Goal: Task Accomplishment & Management: Use online tool/utility

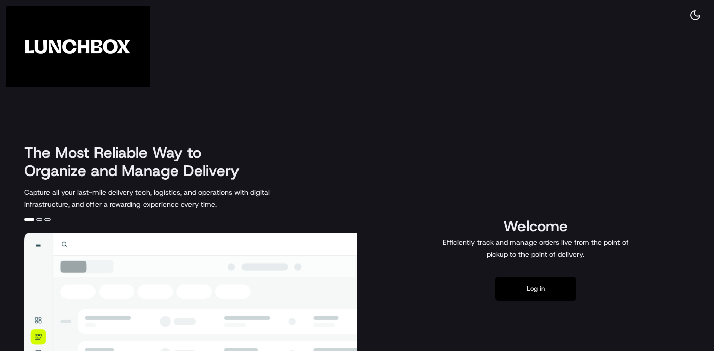
click at [545, 284] on button "Log in" at bounding box center [535, 288] width 81 height 24
